Goal: Transaction & Acquisition: Purchase product/service

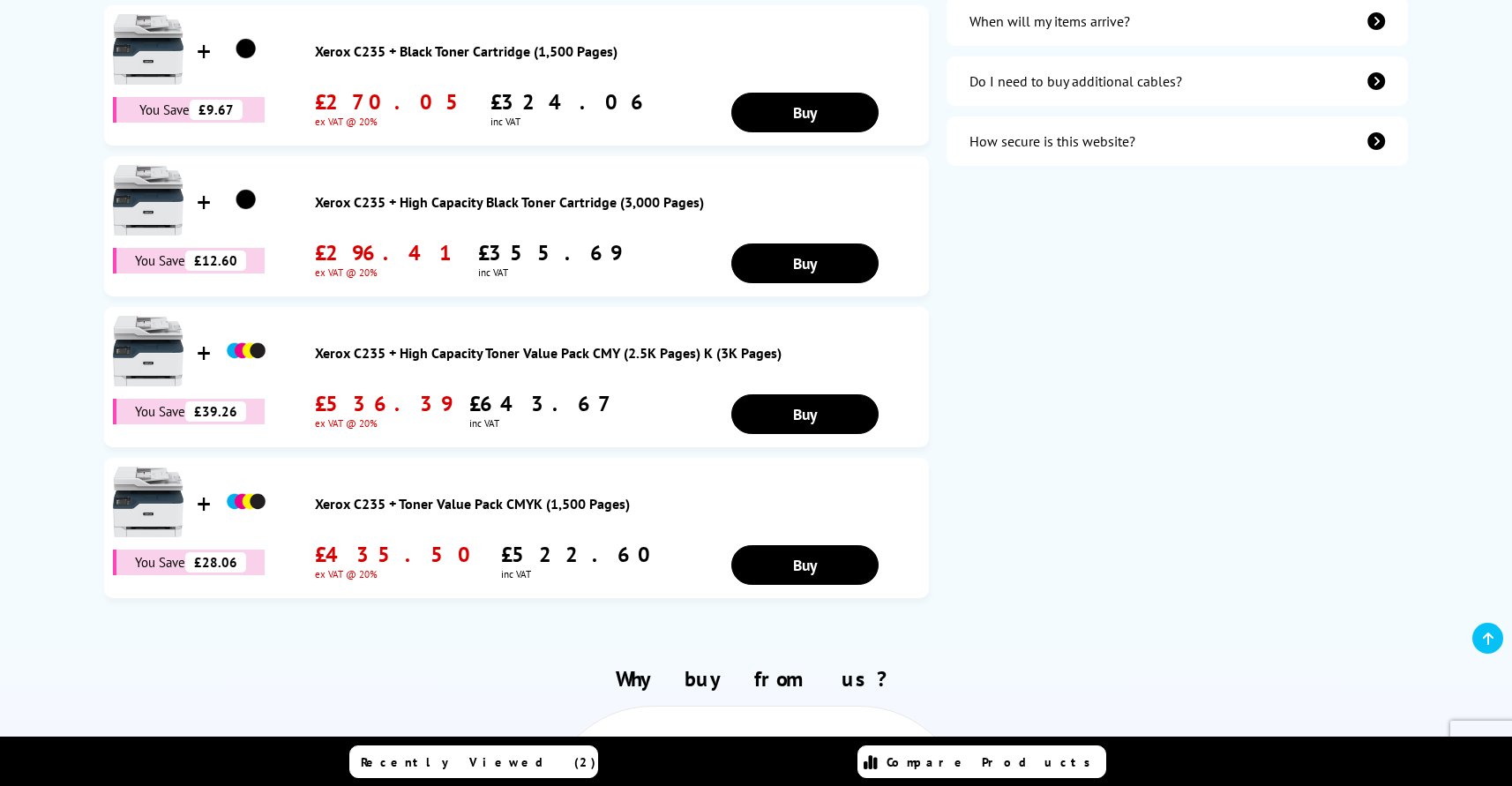
scroll to position [774, 0]
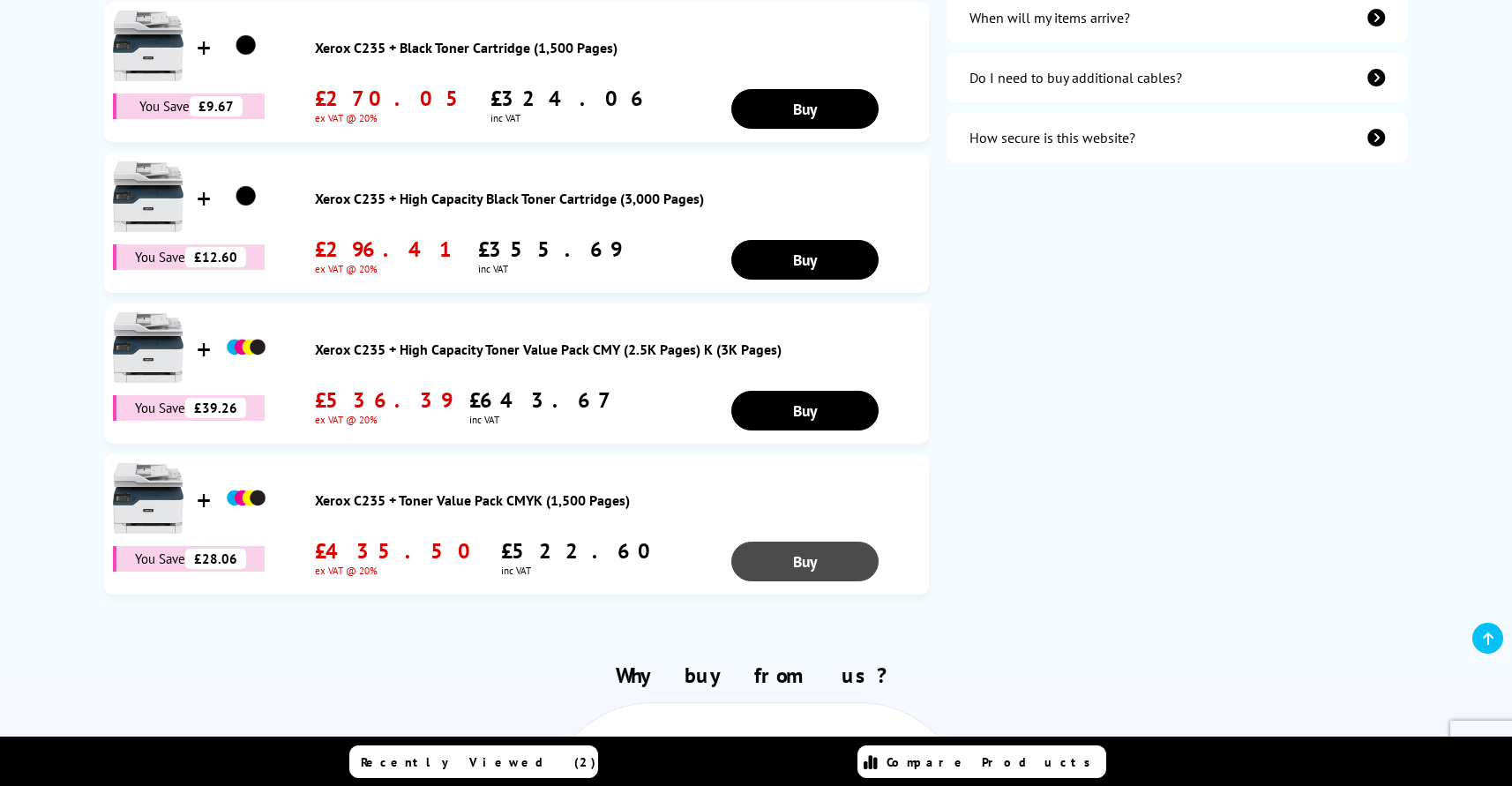
click at [799, 129] on link "Buy" at bounding box center [806, 109] width 148 height 40
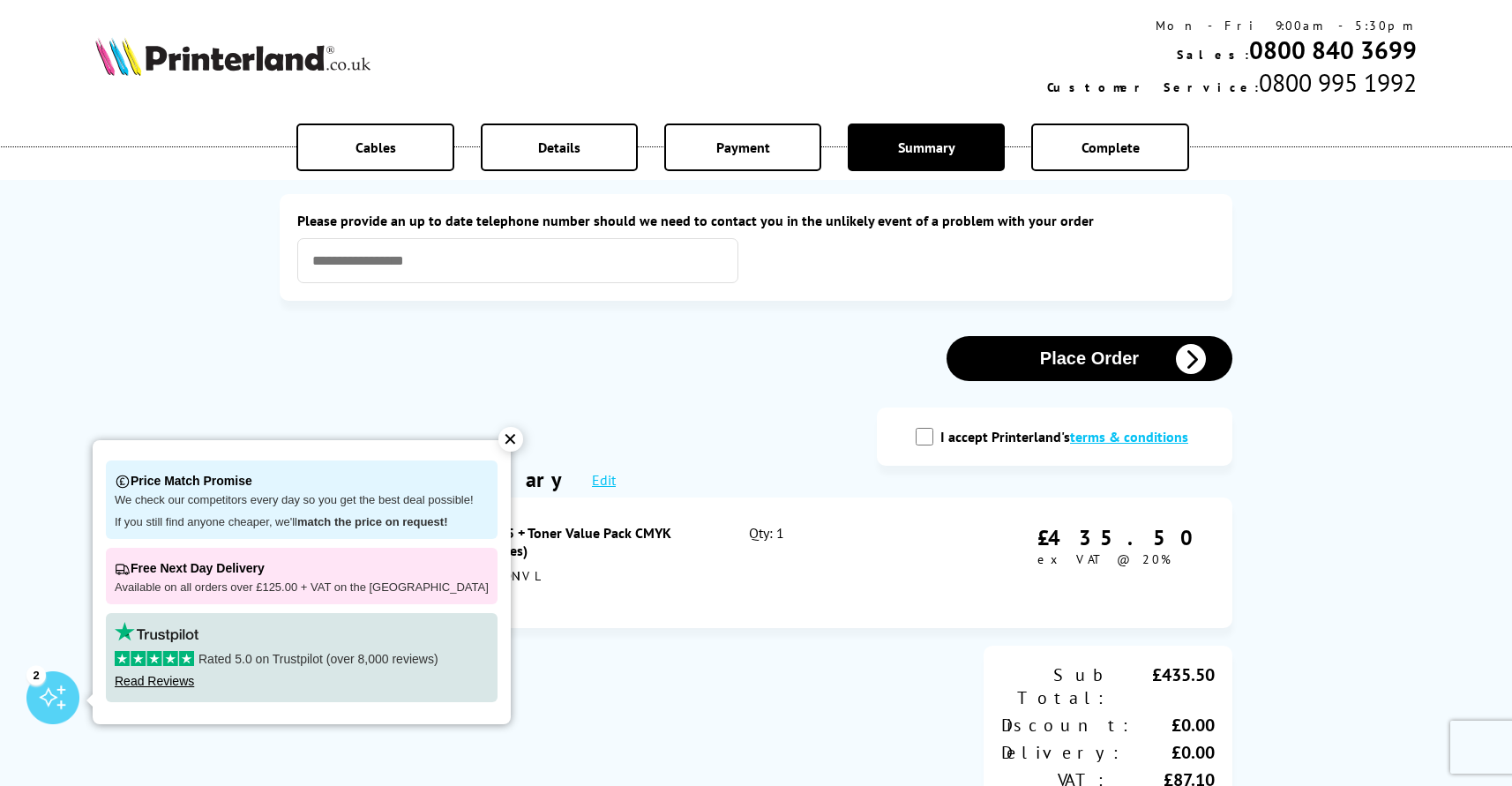
click at [499, 437] on div "✕" at bounding box center [511, 438] width 25 height 25
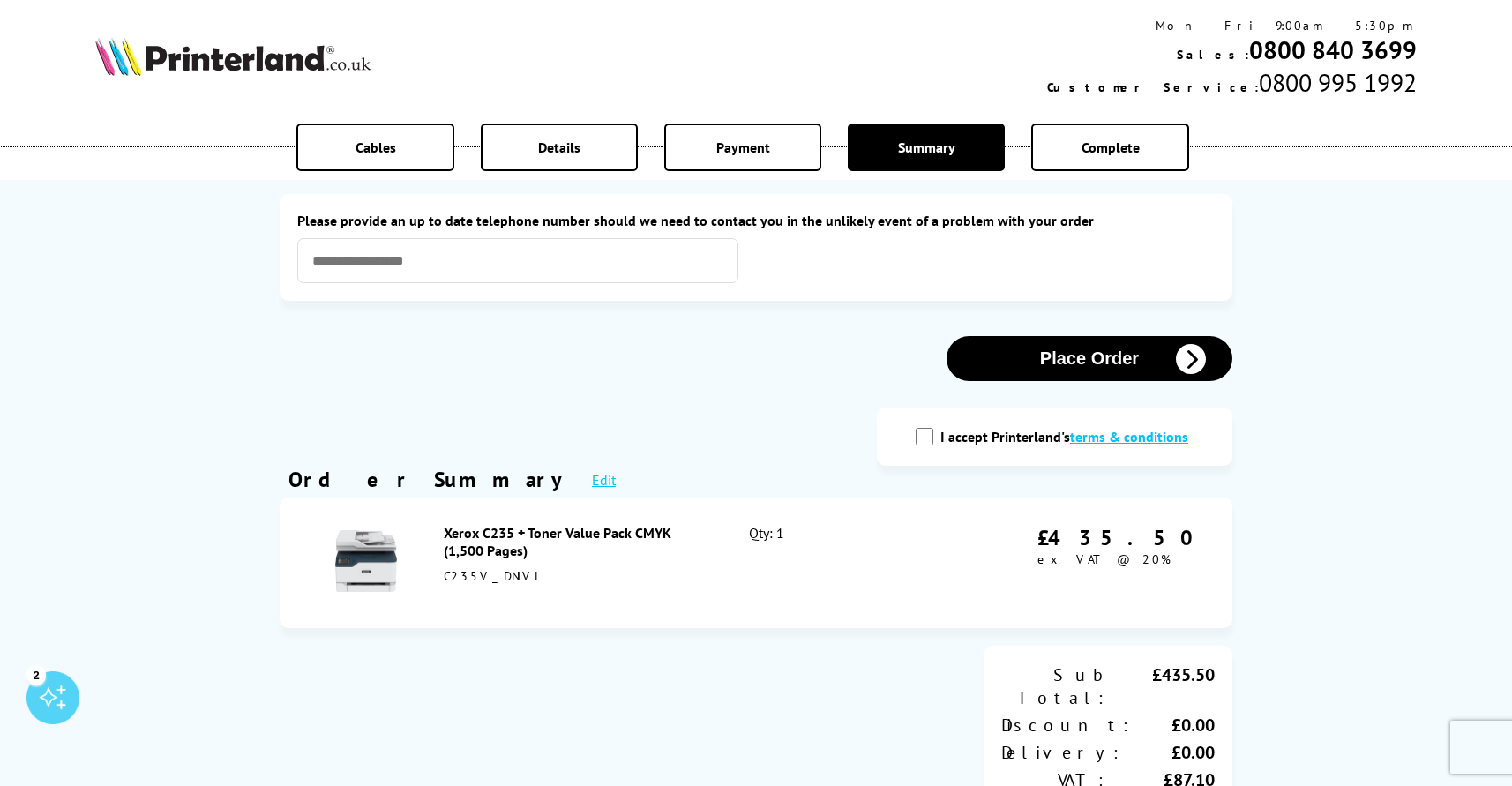
click at [931, 442] on input "I accept Printerland's terms & conditions" at bounding box center [924, 436] width 17 height 17
checkbox input "true"
click at [1091, 362] on button "Place Order" at bounding box center [1090, 358] width 286 height 45
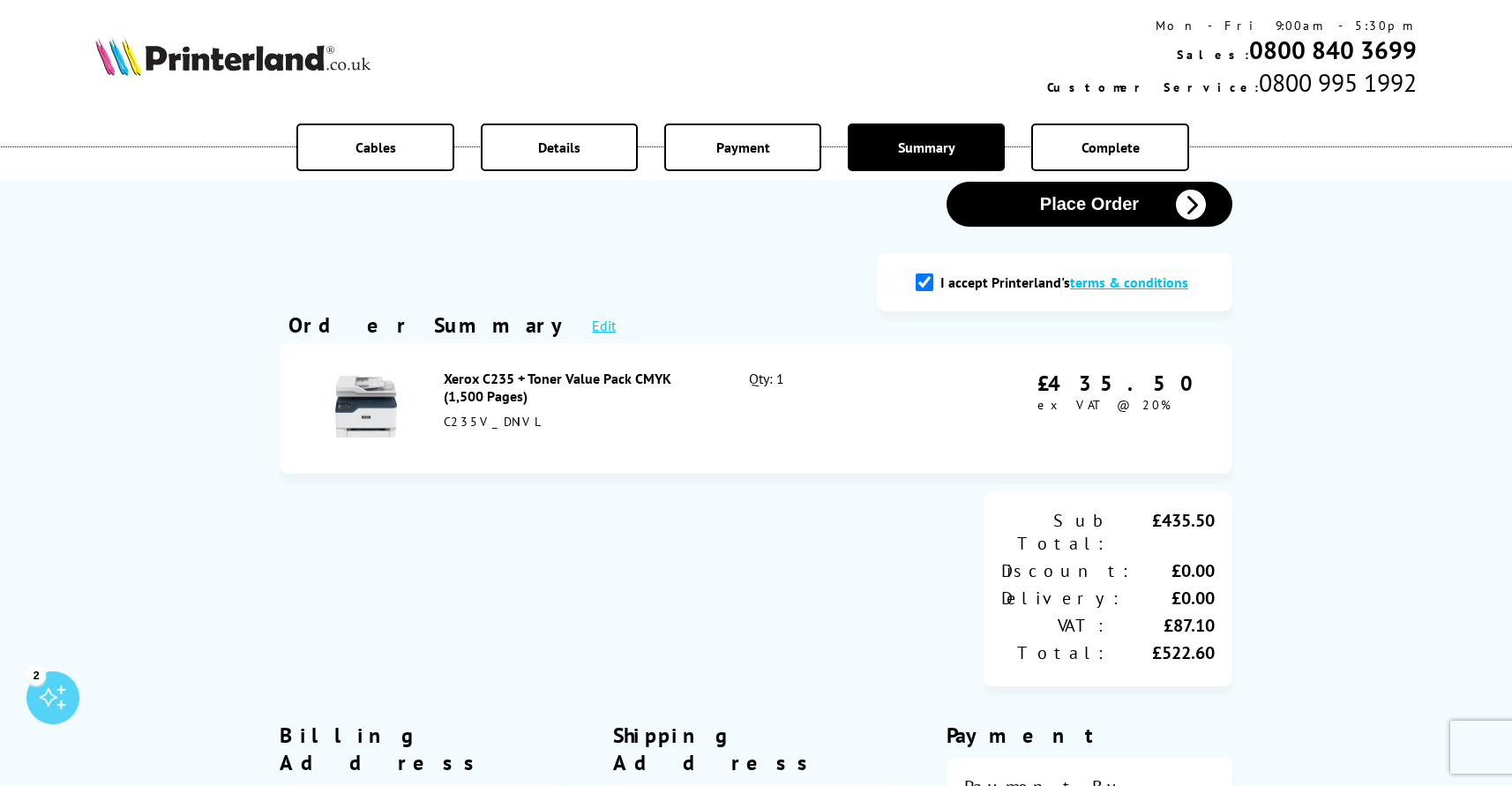
scroll to position [333, 0]
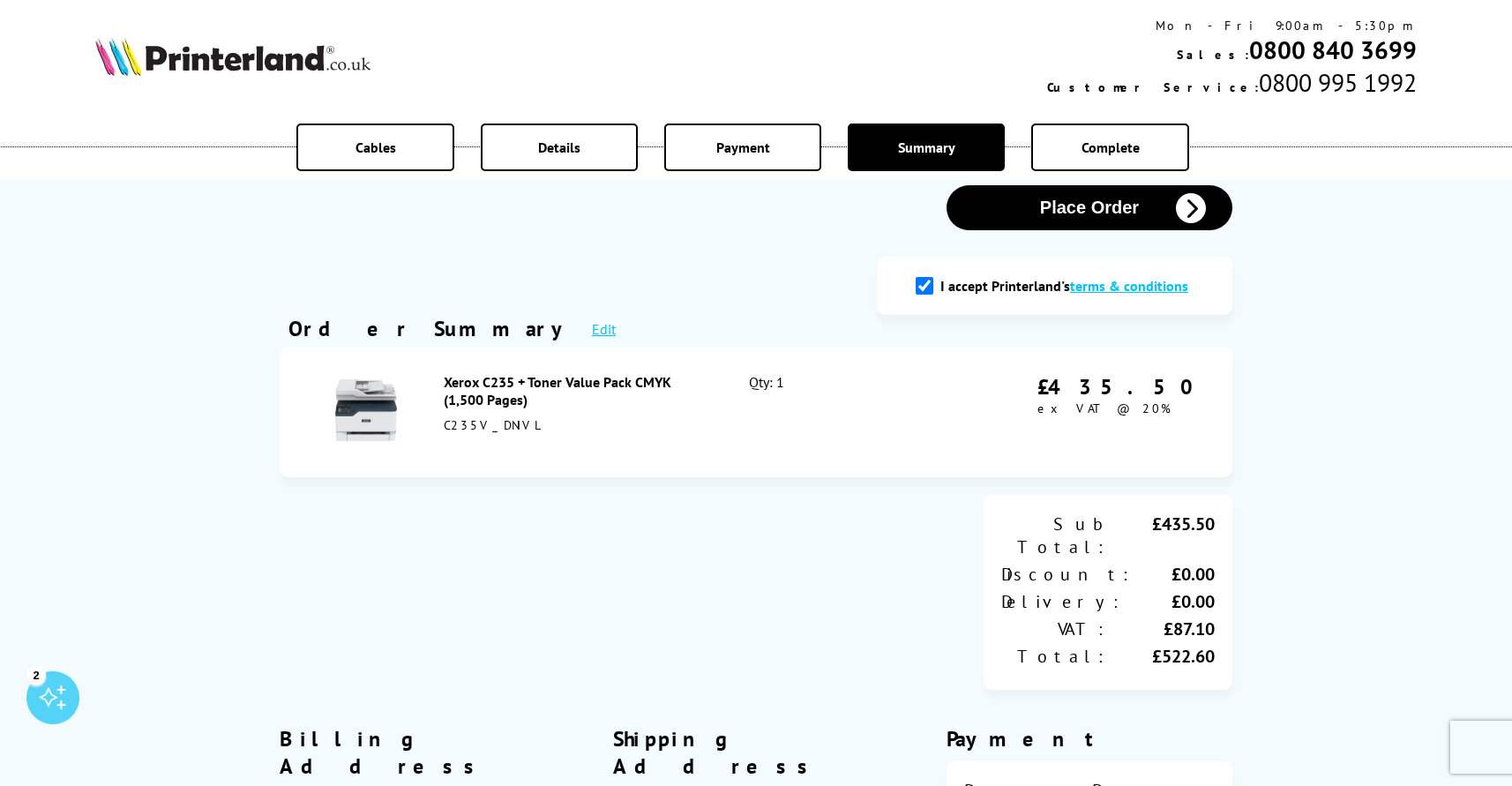
type input "**********"
click at [1075, 207] on button "Place Order" at bounding box center [1090, 207] width 286 height 45
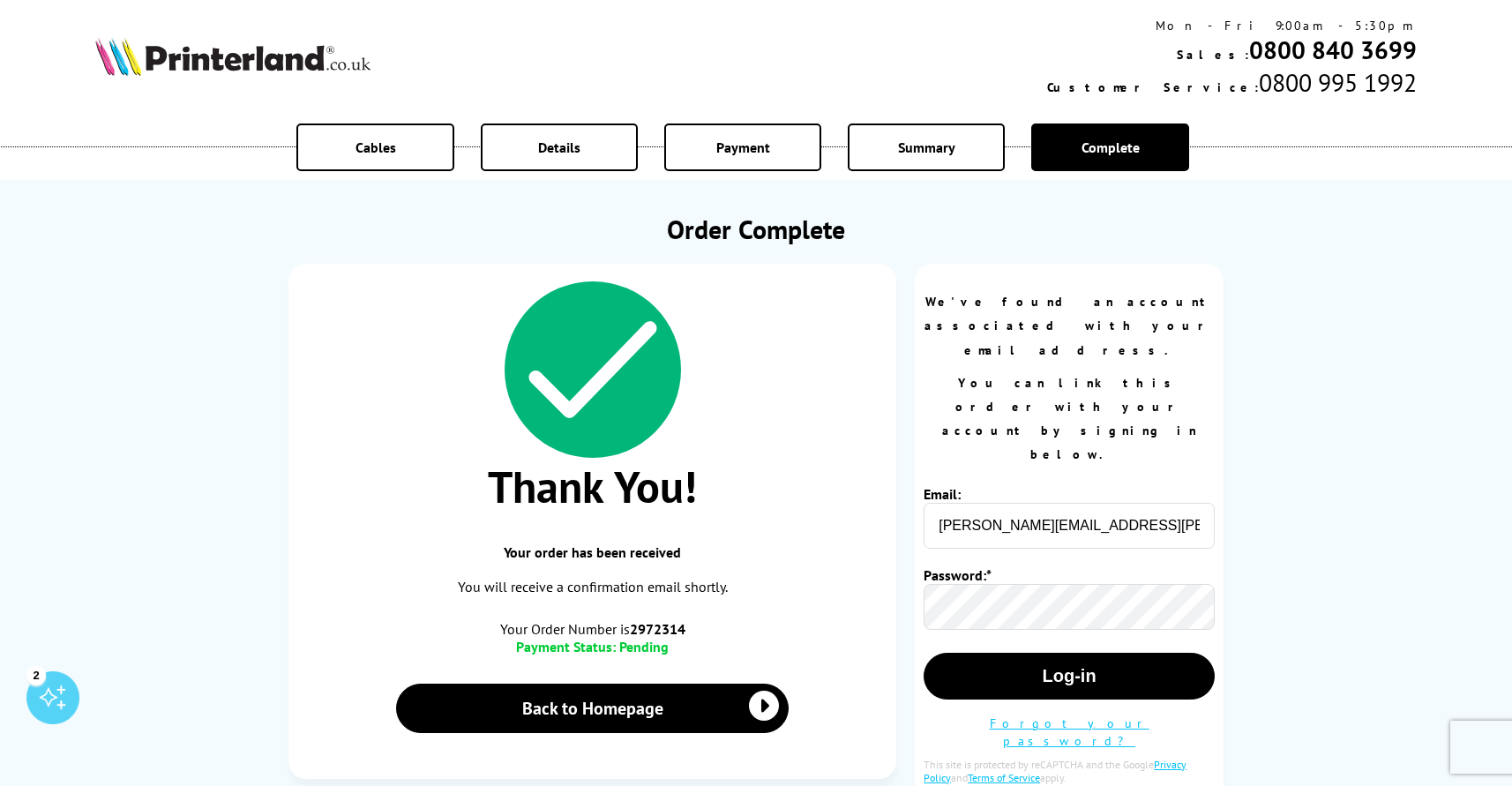
click at [636, 632] on b "2972314" at bounding box center [657, 628] width 56 height 17
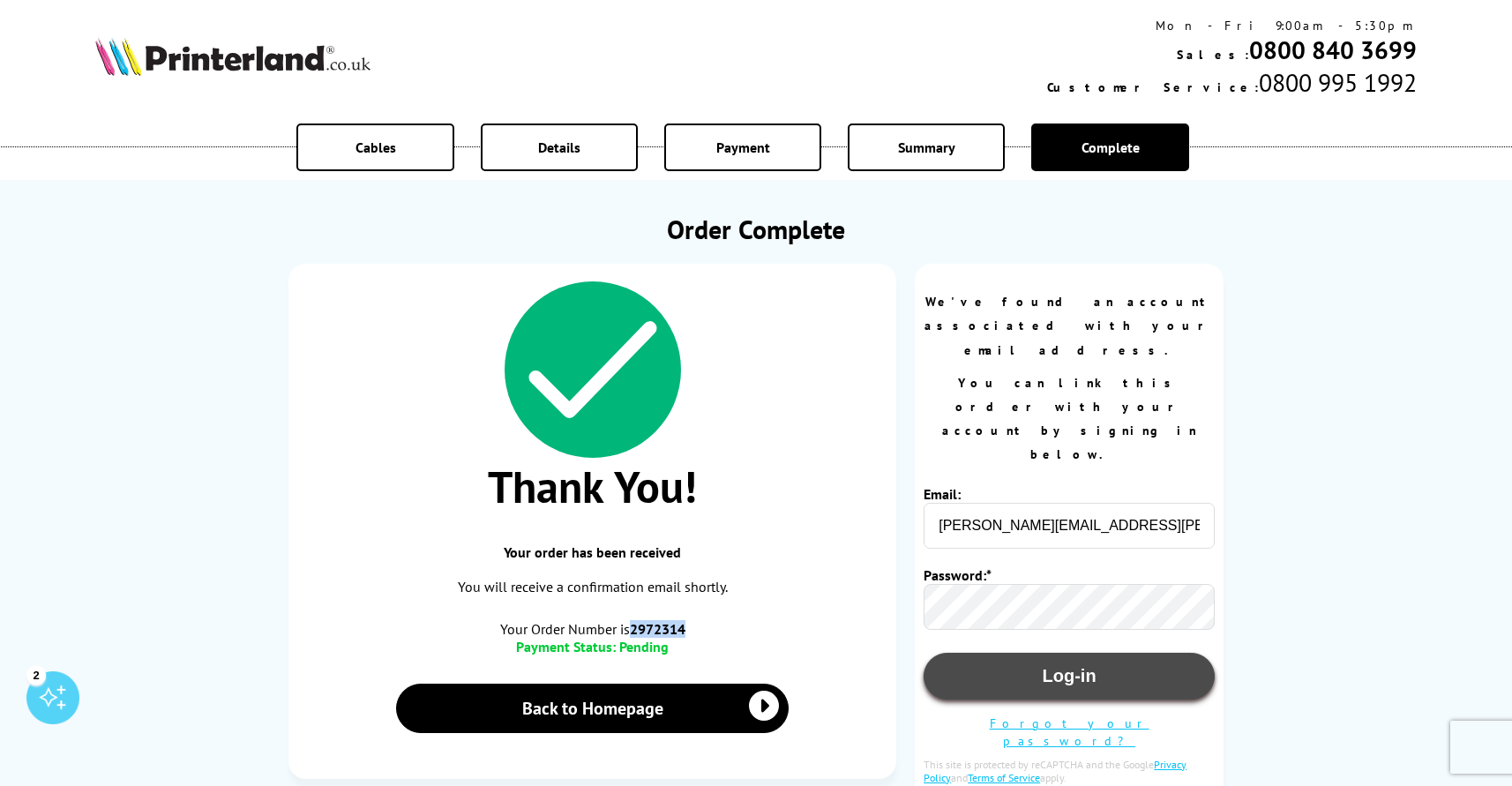
click at [1061, 652] on button "Log-in" at bounding box center [1070, 675] width 291 height 46
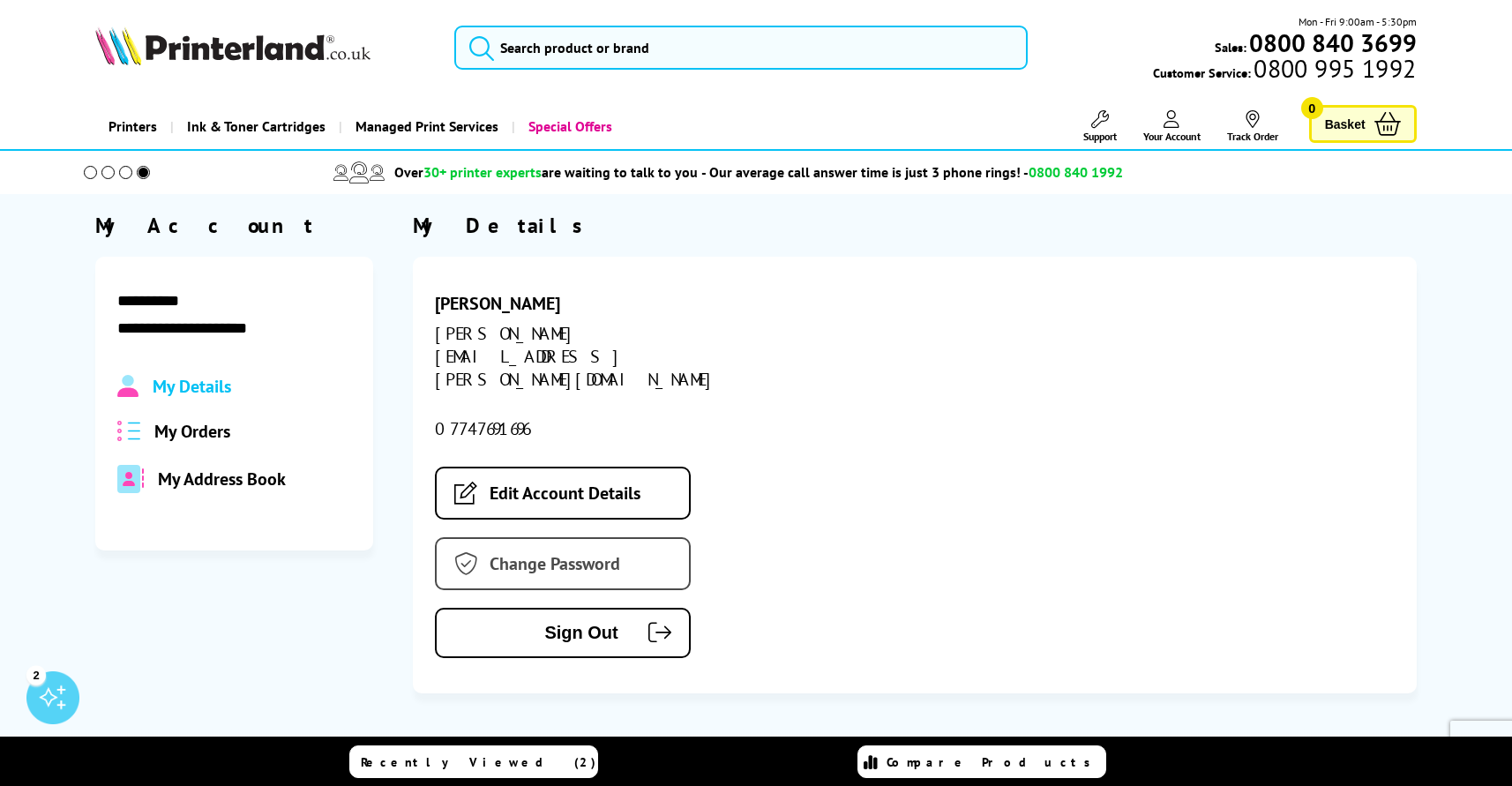
click at [580, 537] on link "Change Password" at bounding box center [563, 563] width 256 height 53
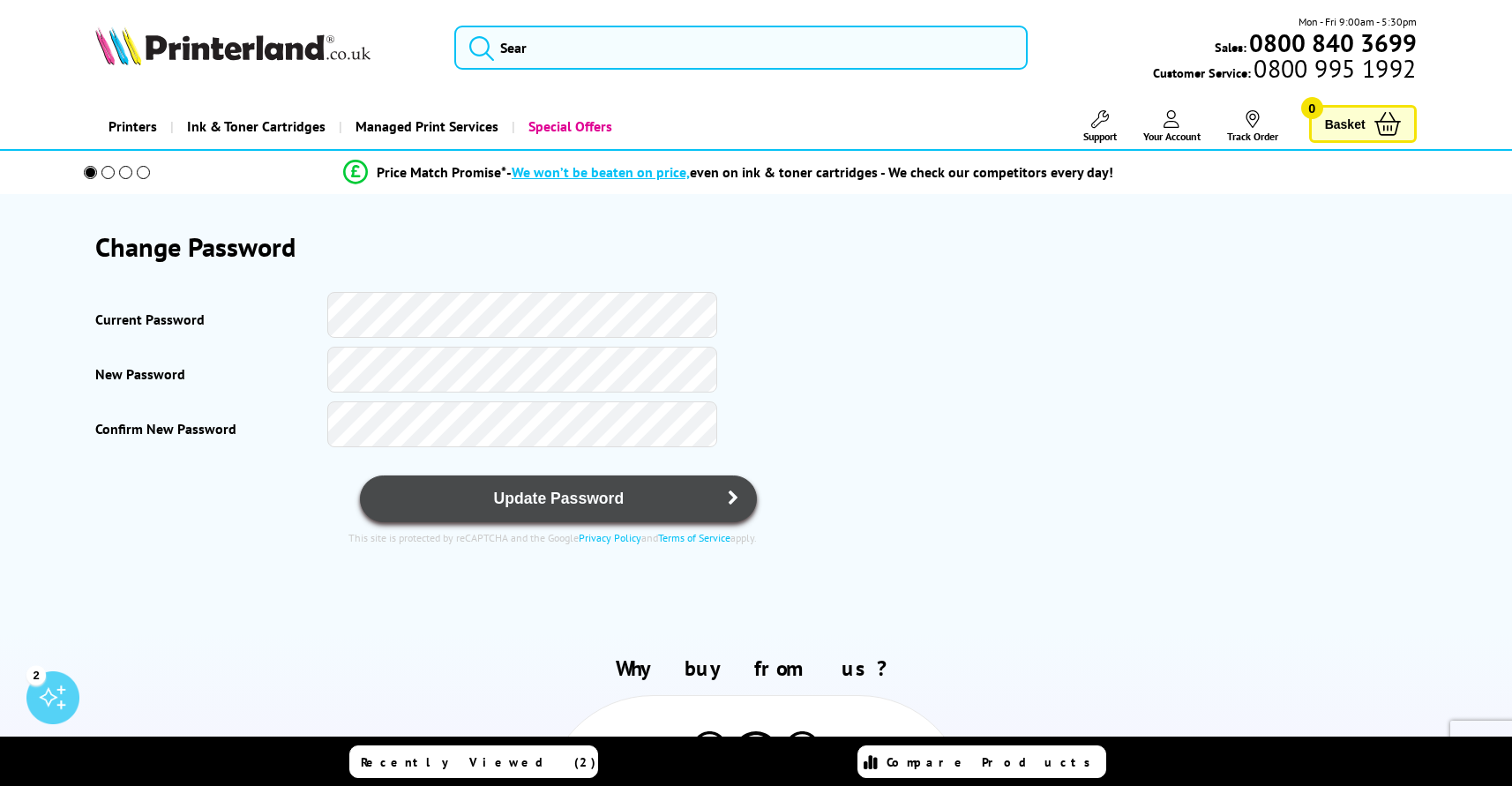
click at [597, 498] on span "Update Password" at bounding box center [559, 499] width 342 height 18
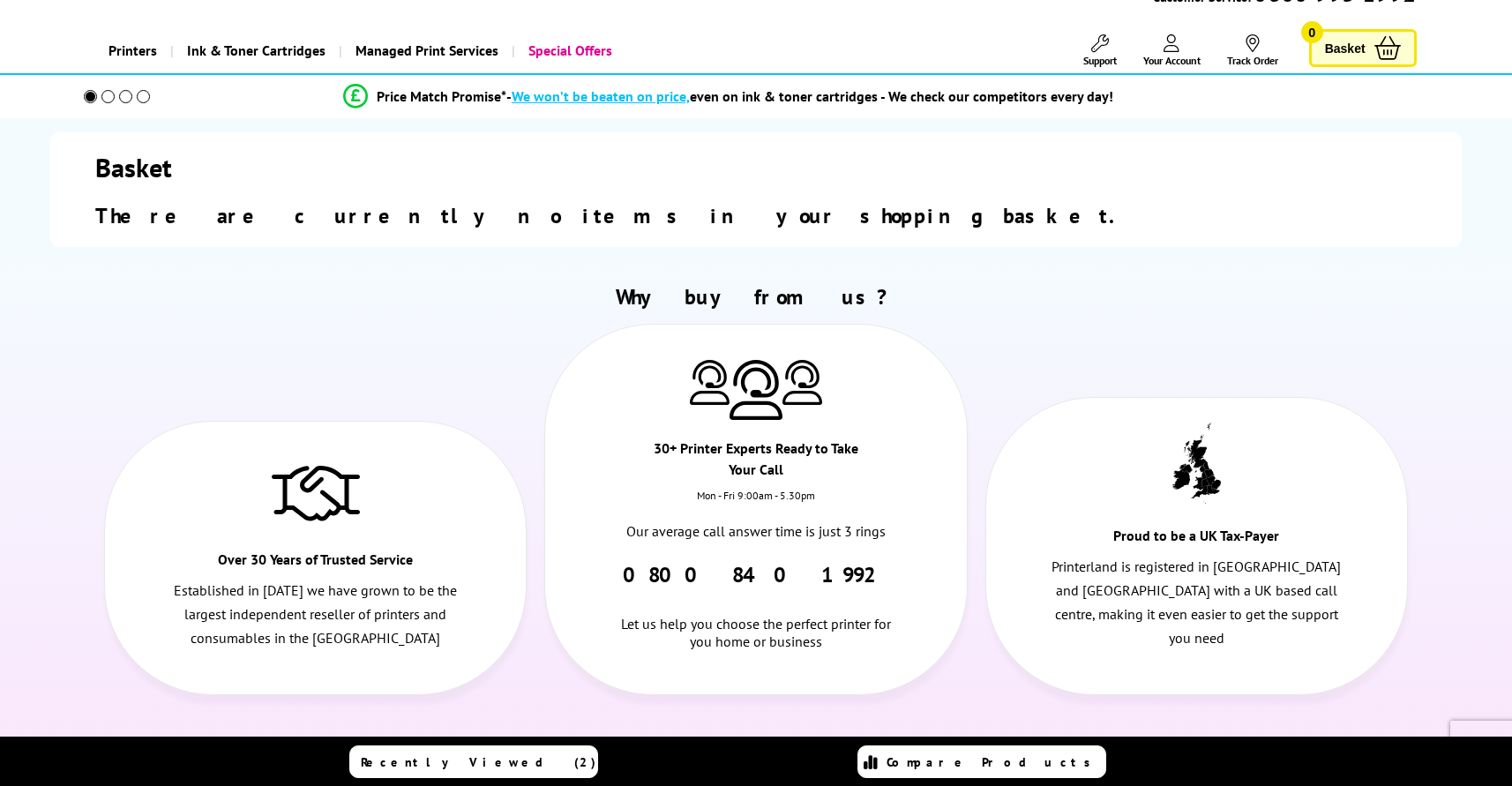
scroll to position [64, 0]
